Goal: Book appointment/travel/reservation

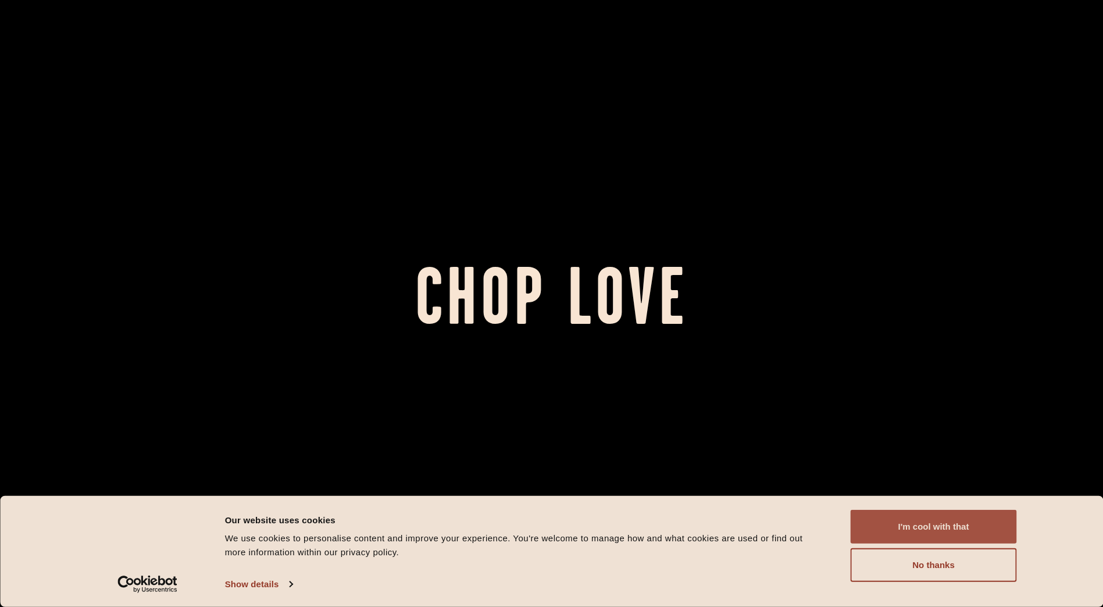
click at [938, 528] on button "I'm cool with that" at bounding box center [934, 527] width 166 height 34
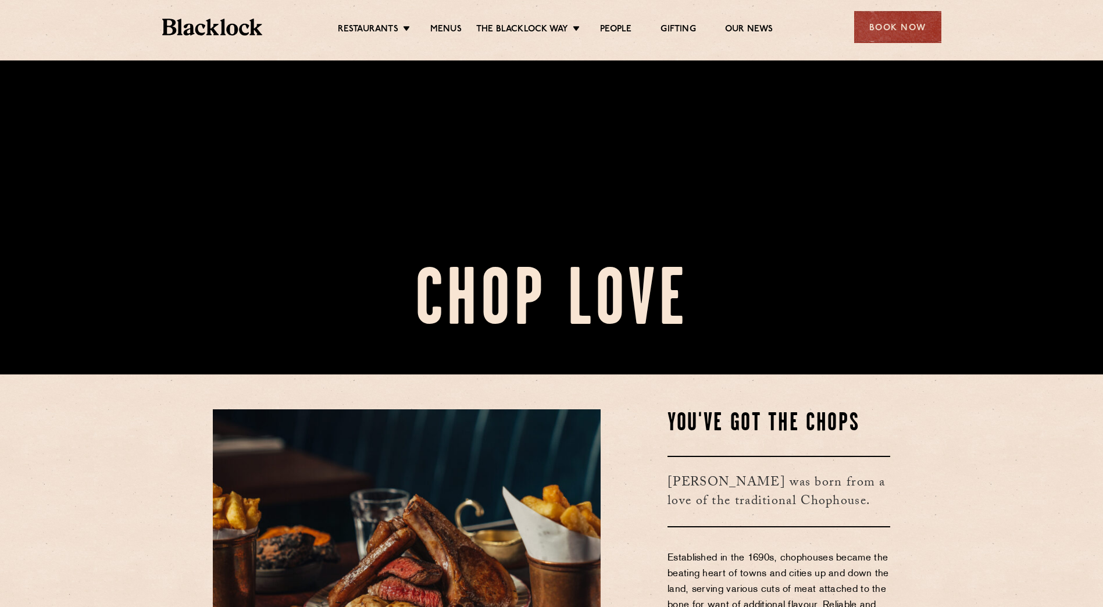
scroll to position [524, 0]
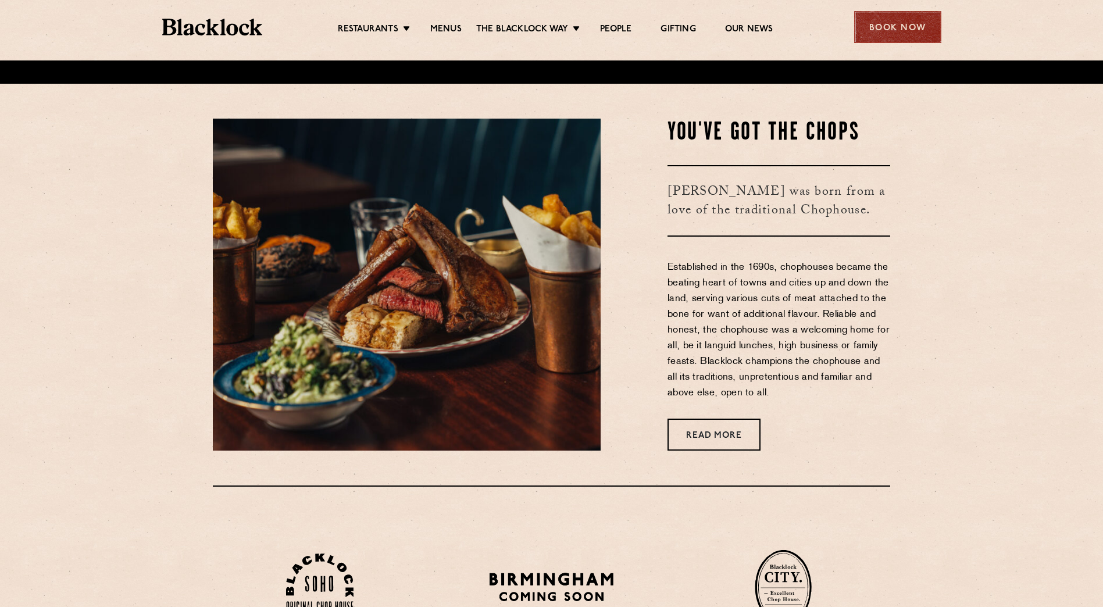
click at [910, 35] on div "Book Now" at bounding box center [897, 27] width 87 height 32
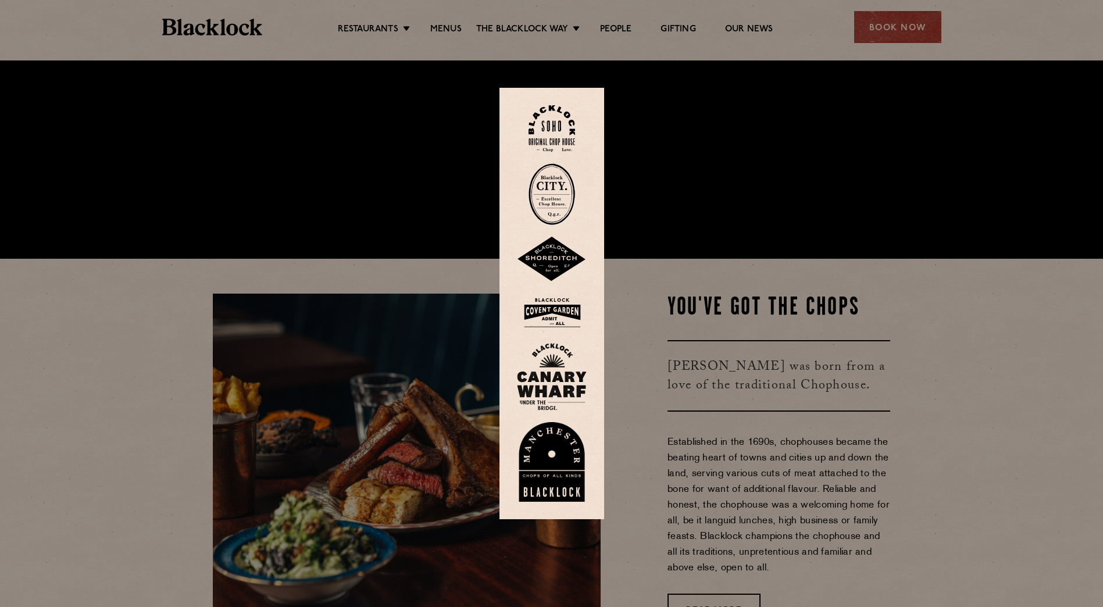
scroll to position [233, 0]
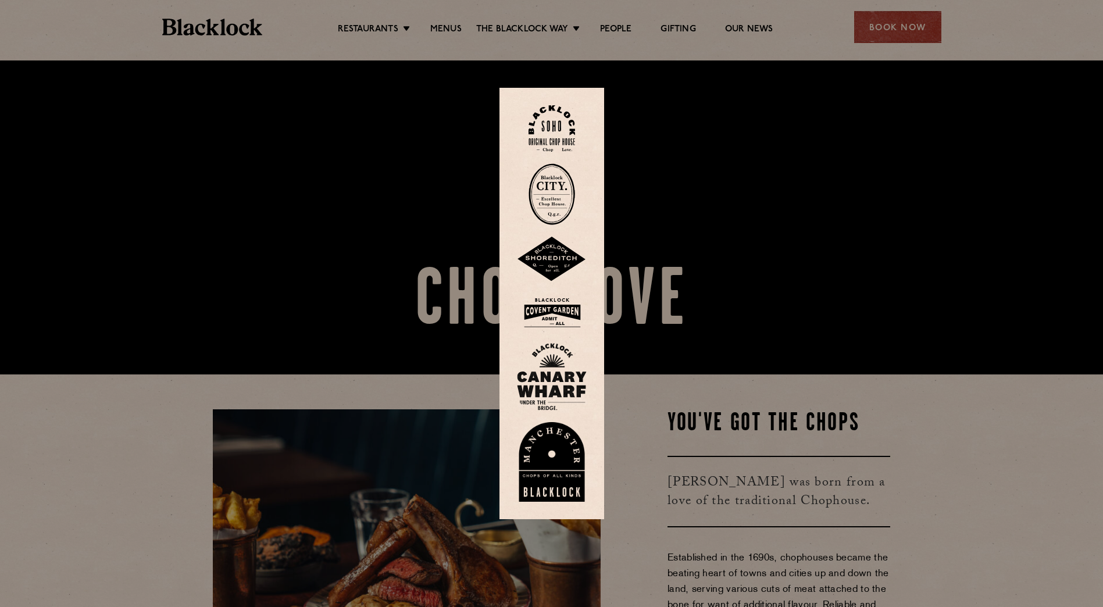
click at [896, 24] on div at bounding box center [551, 303] width 1103 height 607
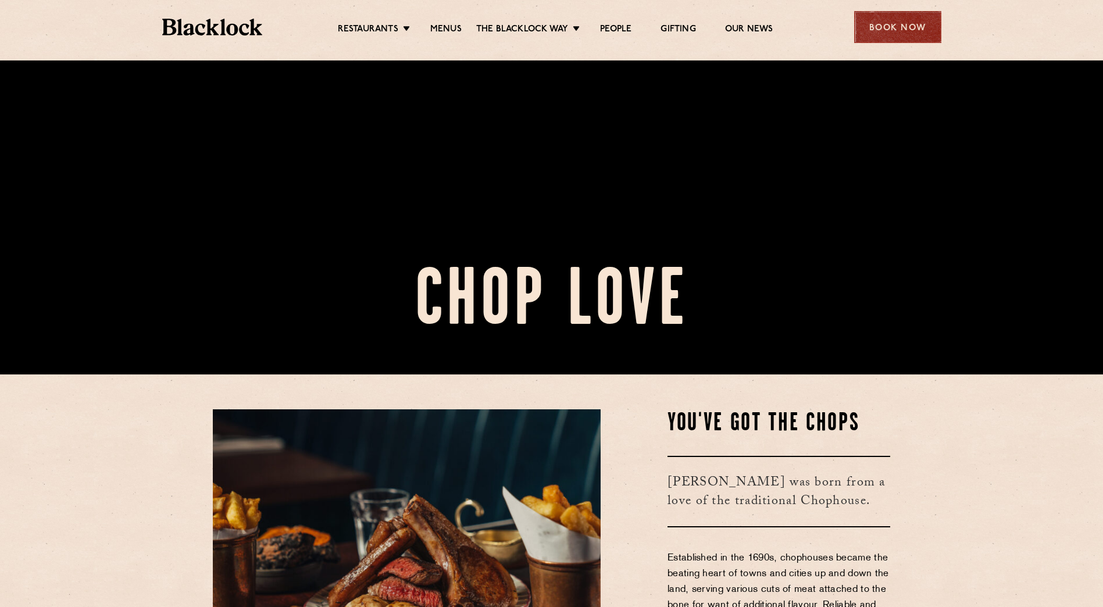
click at [905, 25] on div "Book Now" at bounding box center [897, 27] width 87 height 32
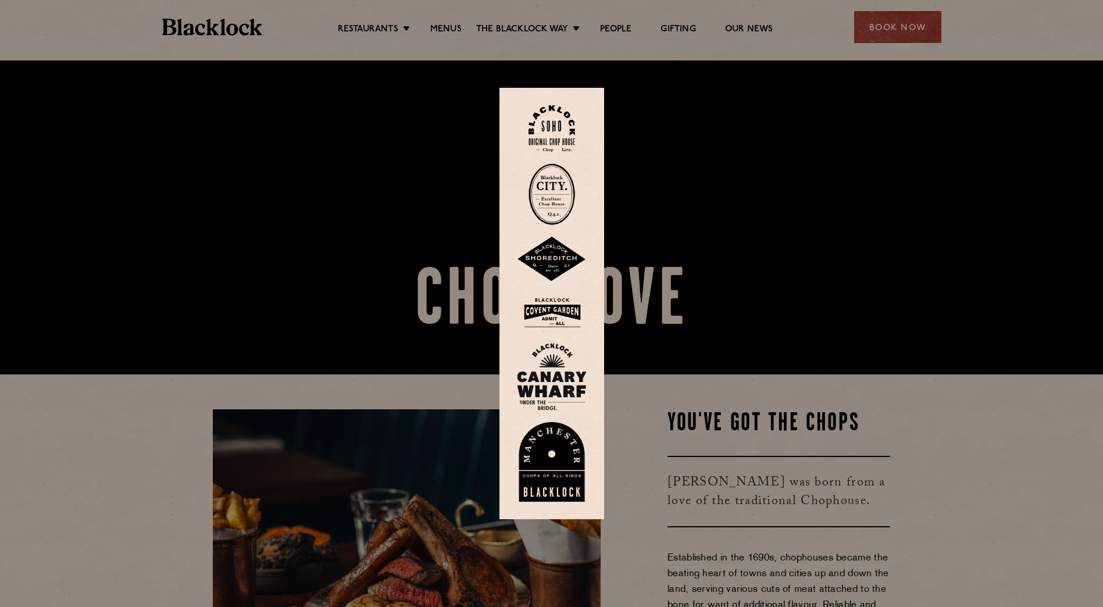
click at [556, 135] on img at bounding box center [552, 128] width 47 height 47
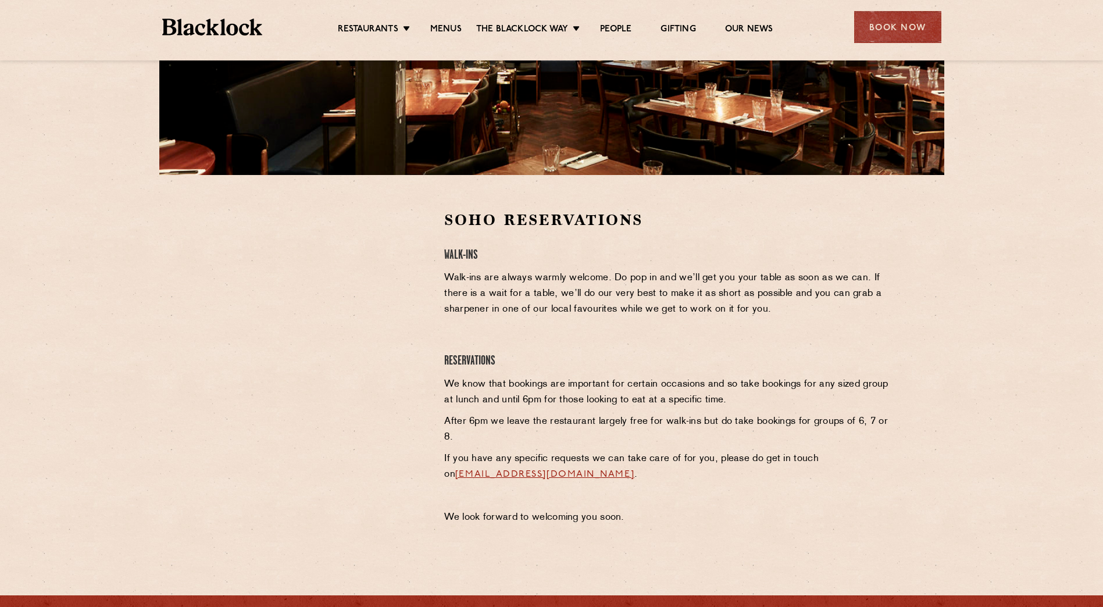
scroll to position [233, 0]
